Goal: Task Accomplishment & Management: Use online tool/utility

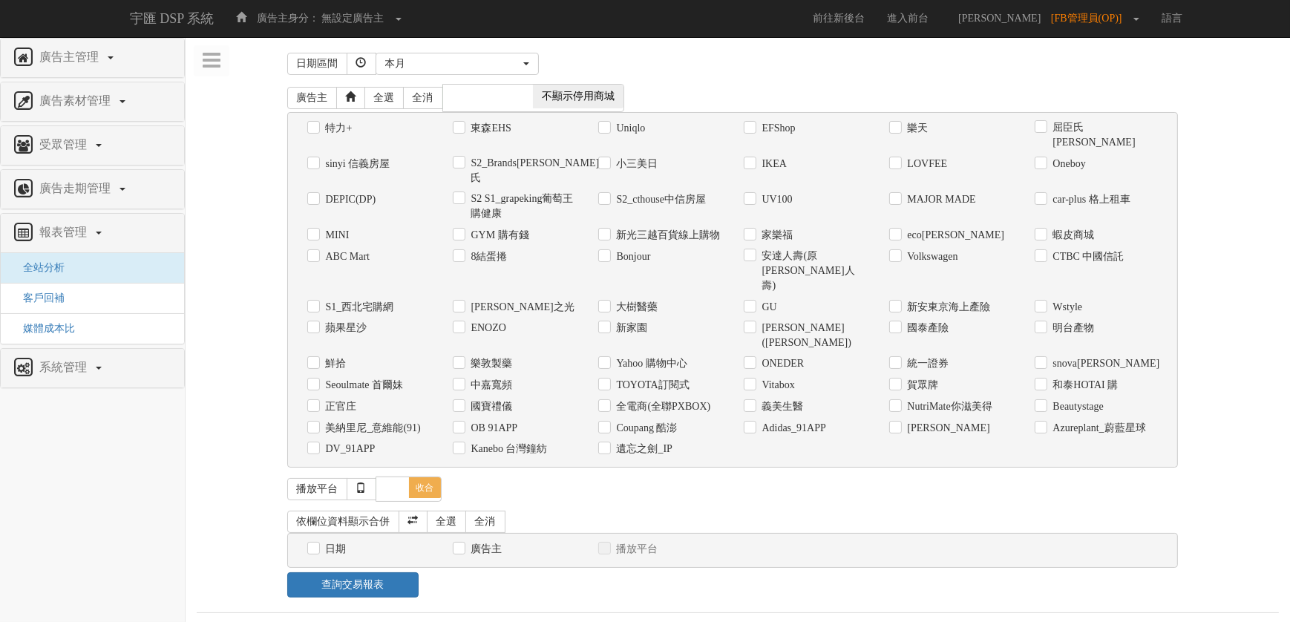
click at [611, 420] on div "Coupang 酷澎" at bounding box center [659, 428] width 123 height 16
click at [661, 421] on label "Coupang 酷澎" at bounding box center [645, 428] width 65 height 15
click at [608, 423] on input "Coupang 酷澎" at bounding box center [603, 428] width 10 height 10
checkbox input "true"
click at [326, 542] on label "日期" at bounding box center [334, 549] width 24 height 15
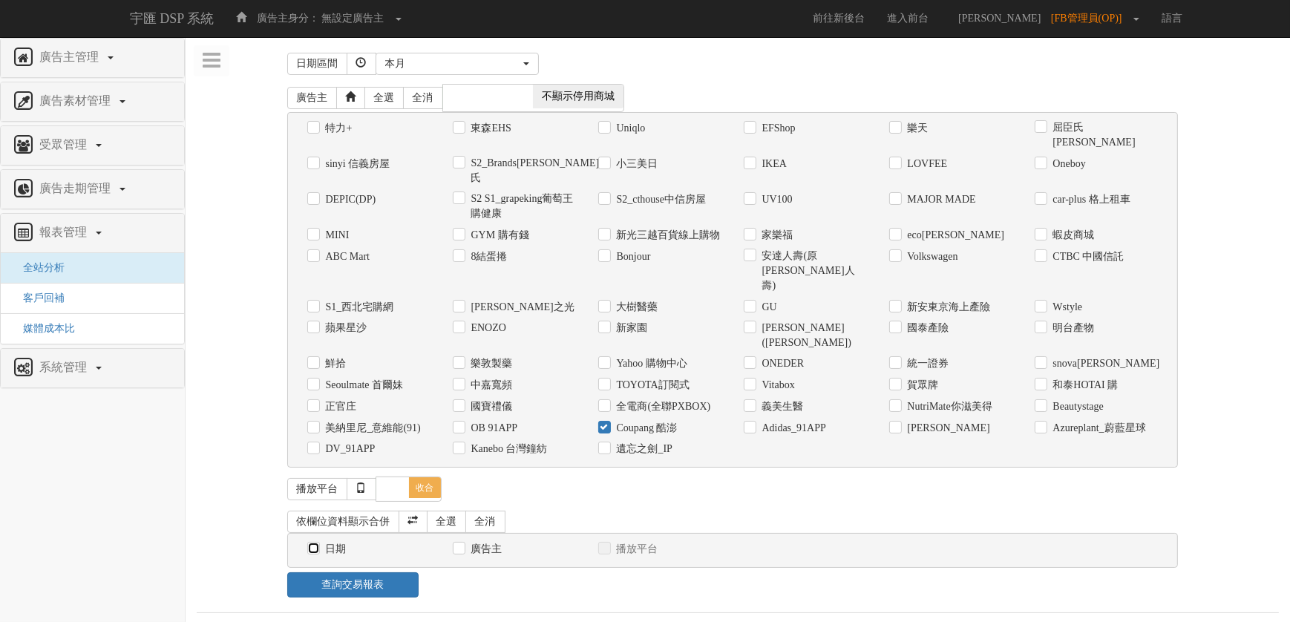
click at [317, 544] on input "日期" at bounding box center [312, 549] width 10 height 10
checkbox input "true"
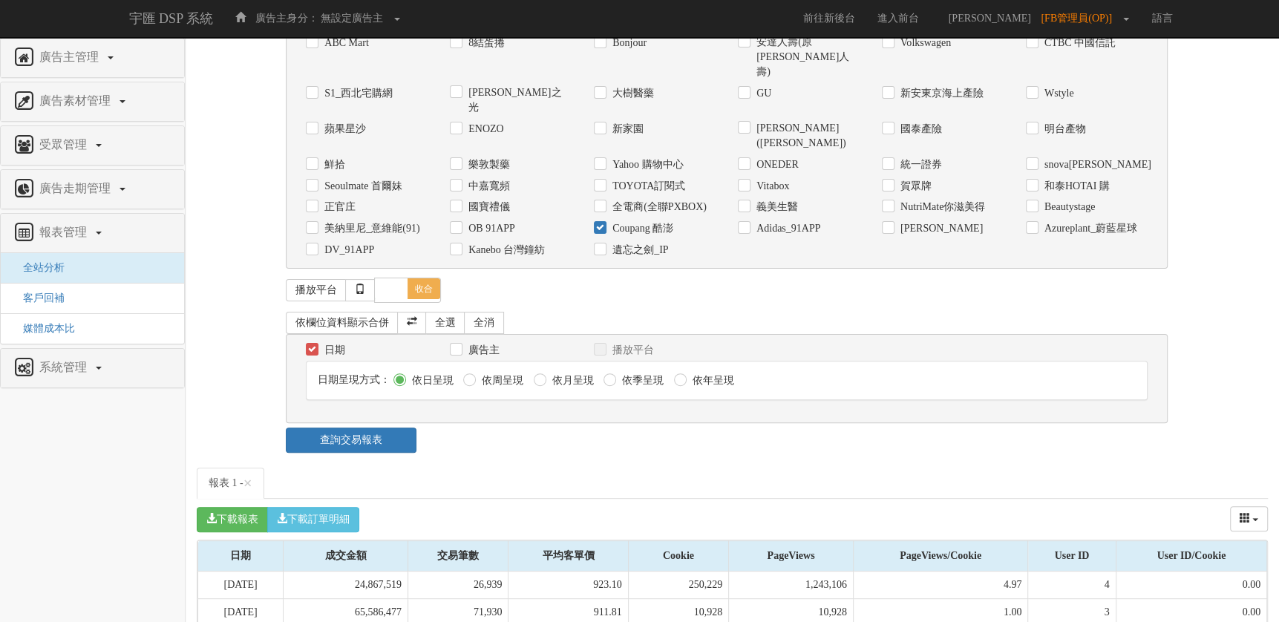
scroll to position [511, 0]
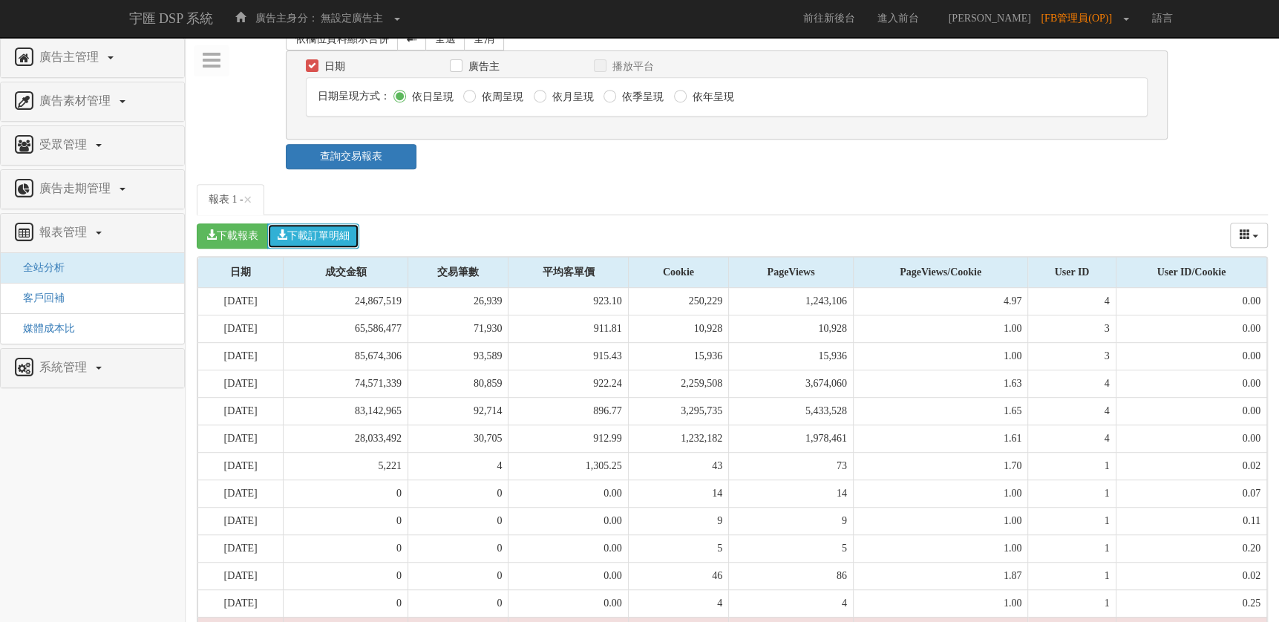
click at [355, 223] on button "下載訂單明細" at bounding box center [313, 235] width 92 height 25
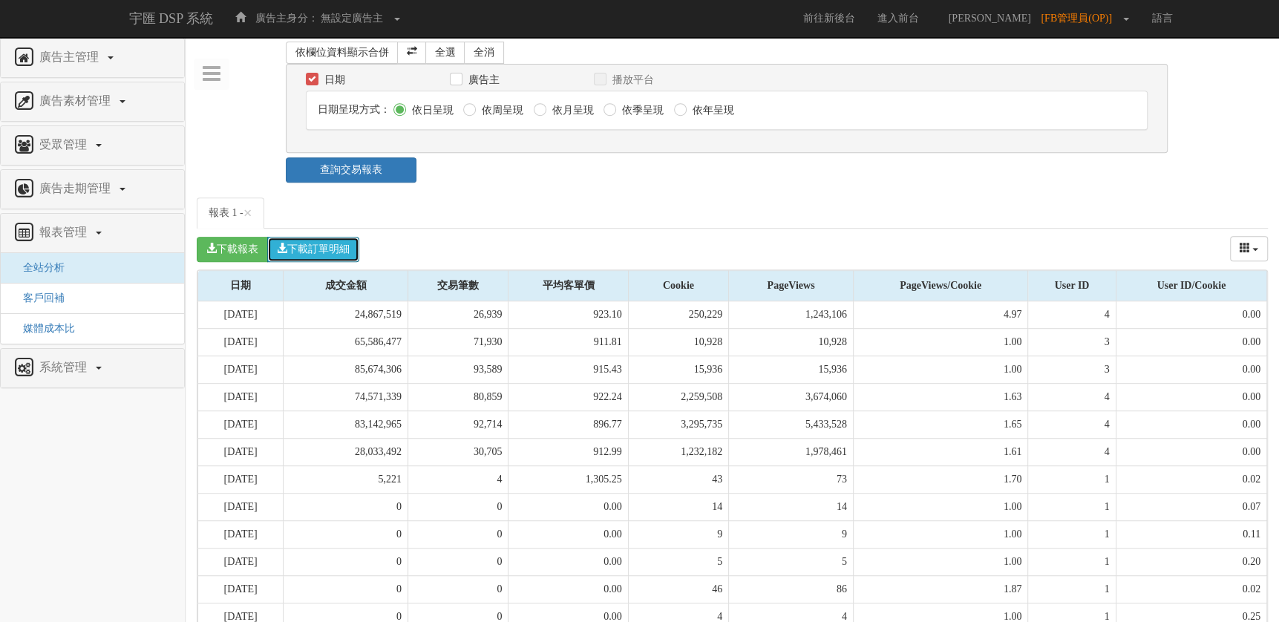
scroll to position [0, 0]
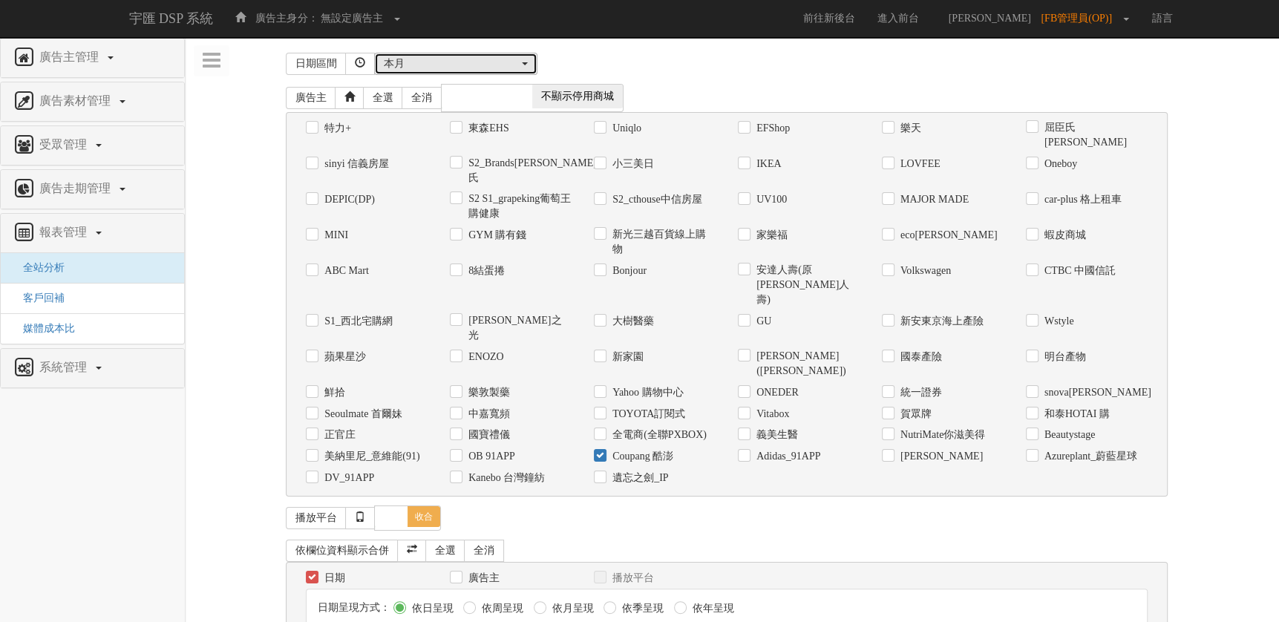
click at [485, 57] on div "本月" at bounding box center [451, 63] width 135 height 15
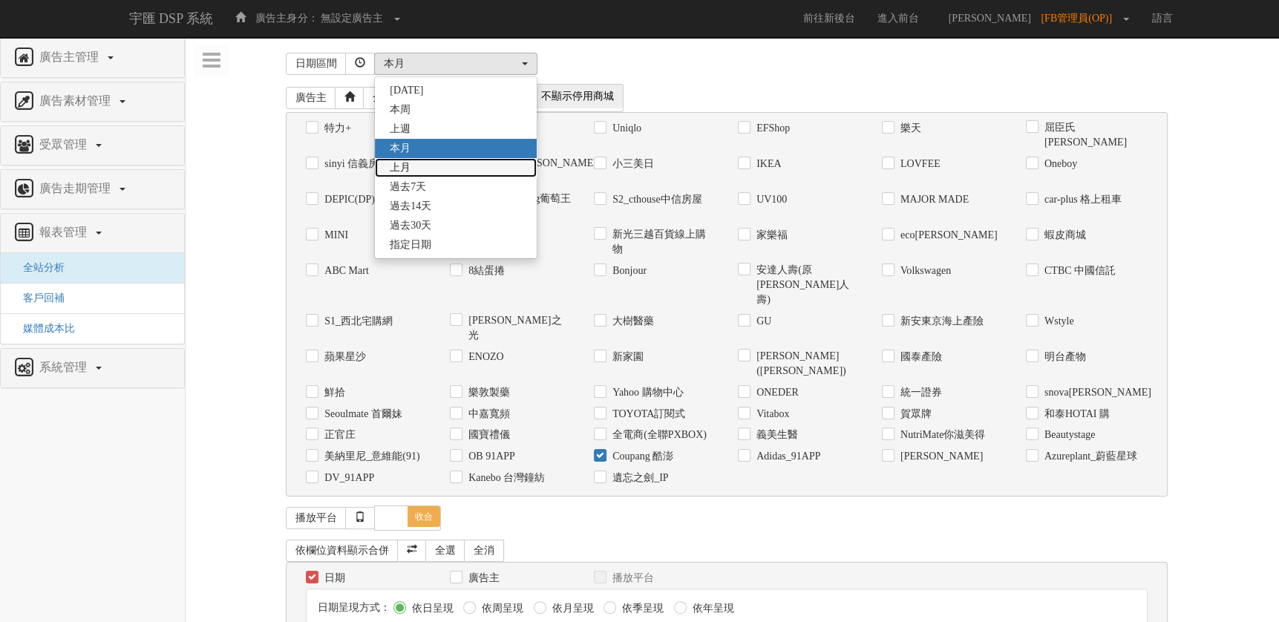
click at [413, 175] on link "上月" at bounding box center [456, 167] width 162 height 19
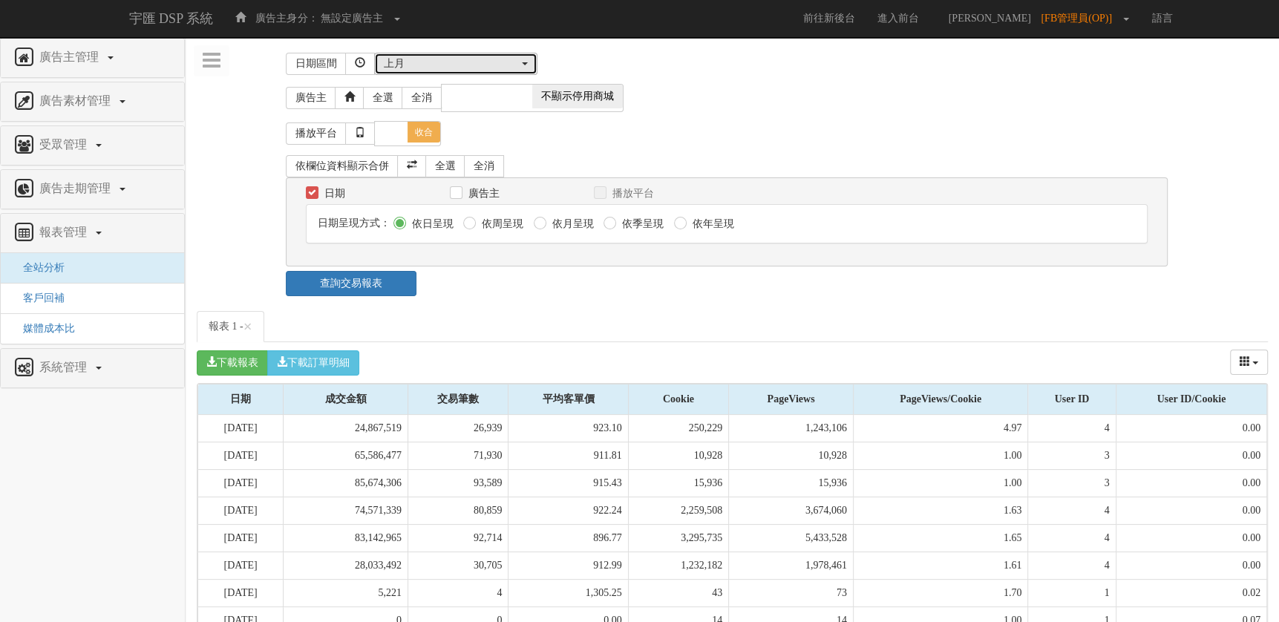
click at [437, 71] on button "上月" at bounding box center [455, 64] width 163 height 22
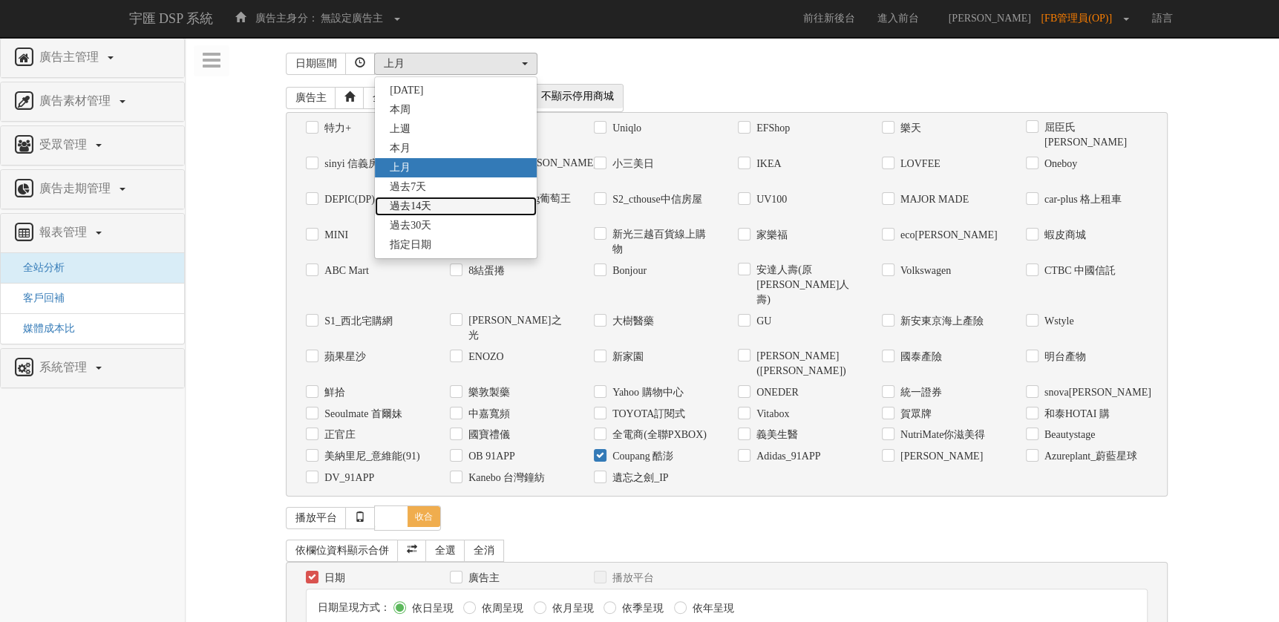
click at [427, 199] on span "過去14天" at bounding box center [411, 206] width 42 height 15
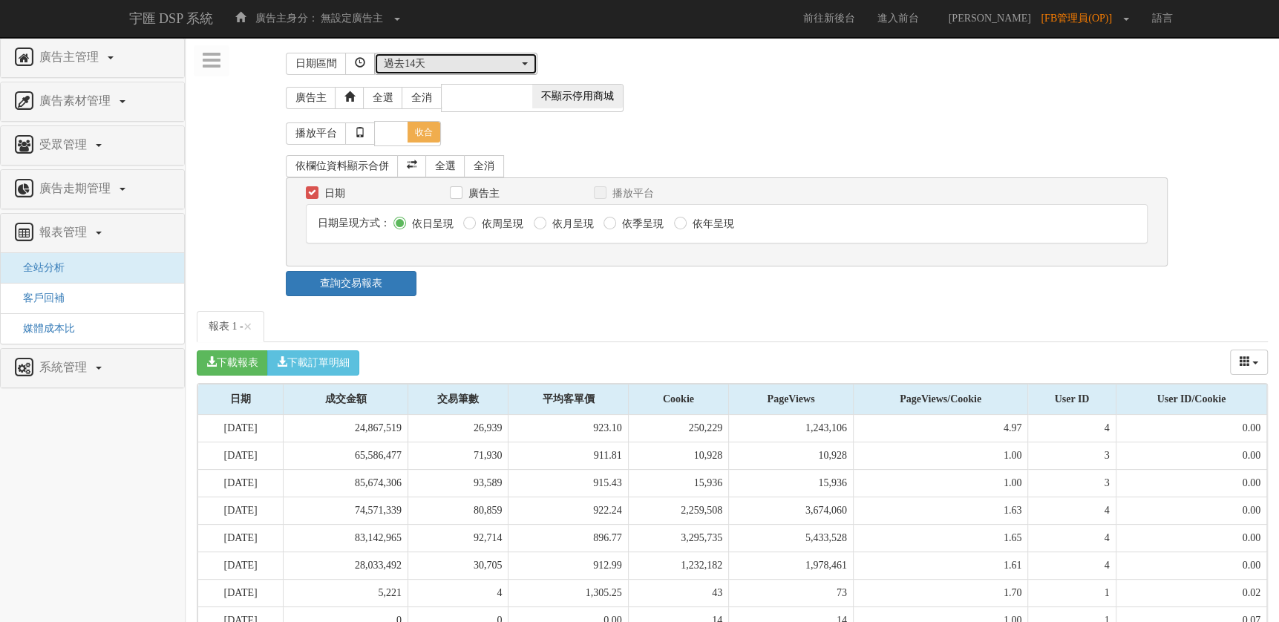
click at [450, 67] on div "過去14天" at bounding box center [451, 63] width 135 height 15
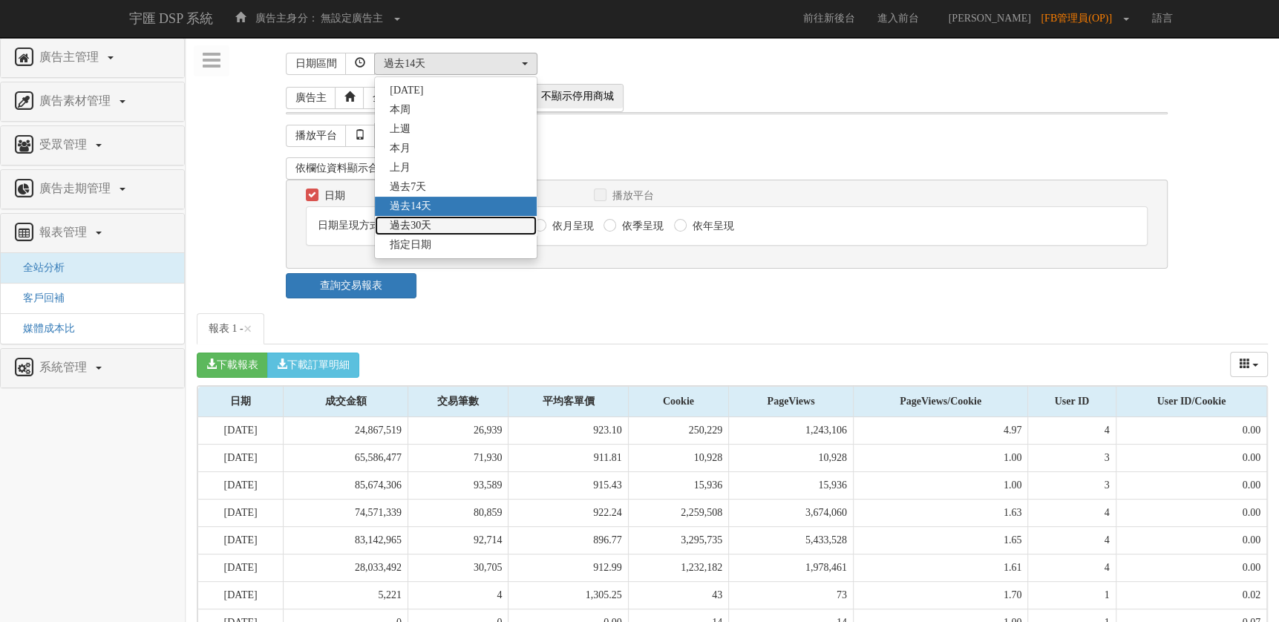
click at [439, 217] on link "過去30天" at bounding box center [456, 225] width 162 height 19
select select "Past30"
